Goal: Check status: Check status

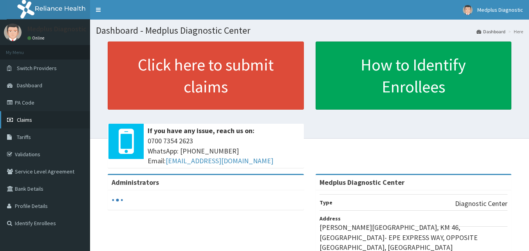
click at [43, 118] on link "Claims" at bounding box center [45, 119] width 90 height 17
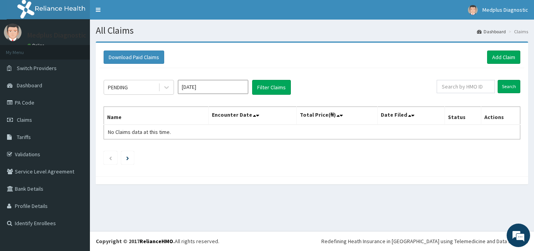
click at [222, 91] on input "[DATE]" at bounding box center [213, 87] width 70 height 14
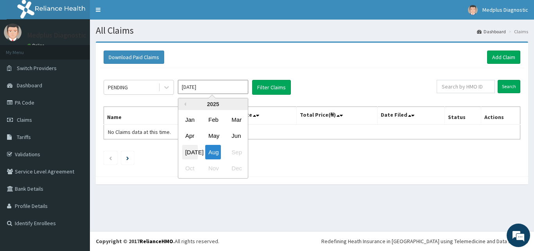
click at [192, 149] on div "Jul" at bounding box center [190, 152] width 16 height 14
type input "Jul 2025"
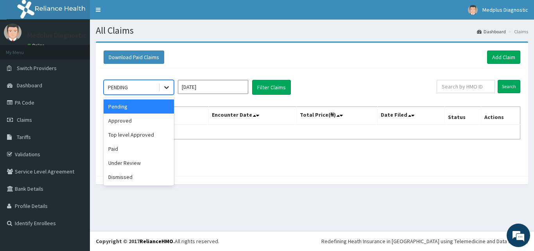
click at [164, 85] on icon at bounding box center [167, 87] width 8 height 8
click at [151, 138] on div "Top level Approved" at bounding box center [139, 135] width 70 height 14
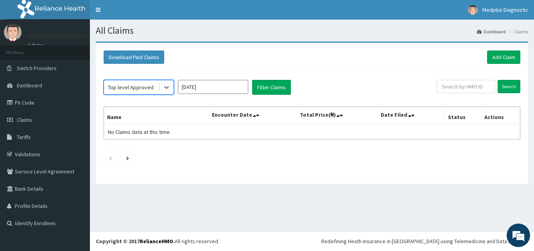
click at [200, 88] on input "Jul 2025" at bounding box center [213, 87] width 70 height 14
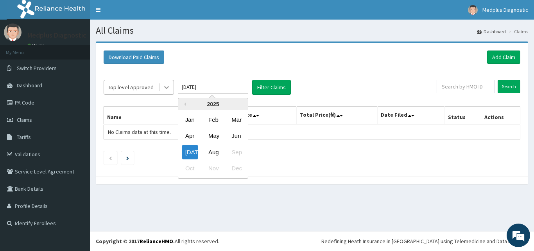
click at [162, 87] on div at bounding box center [167, 87] width 14 height 14
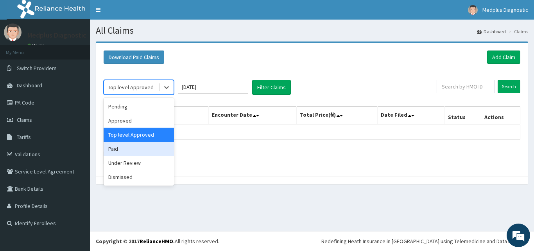
click at [142, 149] on div "Paid" at bounding box center [139, 149] width 70 height 14
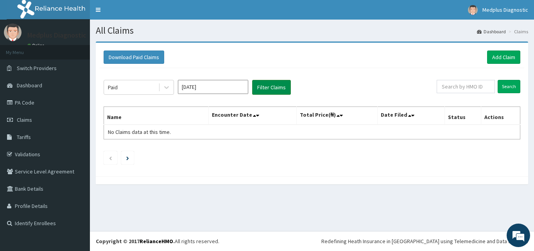
click at [272, 94] on button "Filter Claims" at bounding box center [271, 87] width 39 height 15
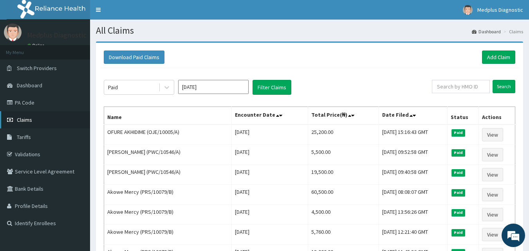
click at [50, 120] on link "Claims" at bounding box center [45, 119] width 90 height 17
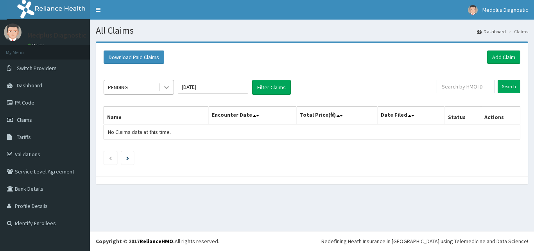
click at [170, 87] on icon at bounding box center [167, 87] width 8 height 8
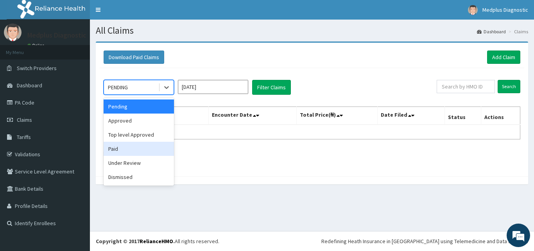
click at [145, 152] on div "Paid" at bounding box center [139, 149] width 70 height 14
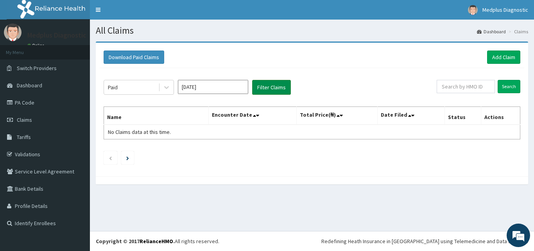
click at [273, 81] on button "Filter Claims" at bounding box center [271, 87] width 39 height 15
